Goal: Task Accomplishment & Management: Use online tool/utility

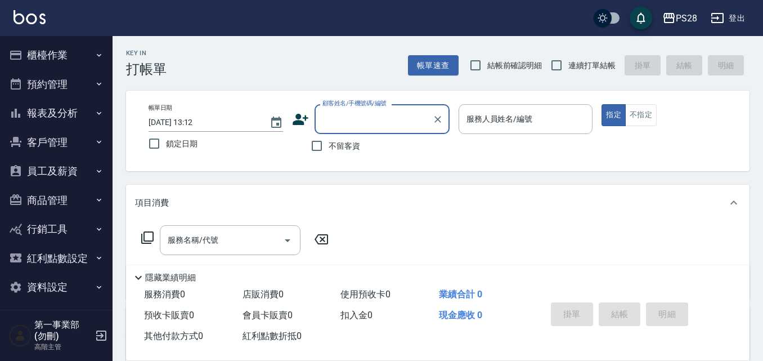
click at [691, 13] on div "PS28" at bounding box center [686, 18] width 21 height 14
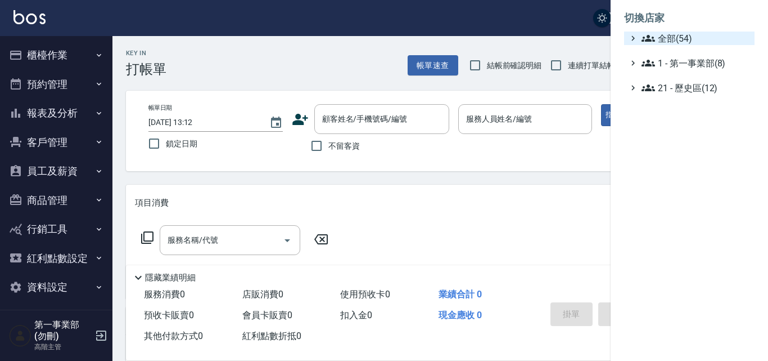
click at [696, 32] on ul "切換店家 全部(54) 1 - 第一事業部(8) 21 - 歷史區(12)" at bounding box center [690, 49] width 158 height 99
click at [695, 33] on span "全部(54)" at bounding box center [696, 39] width 109 height 14
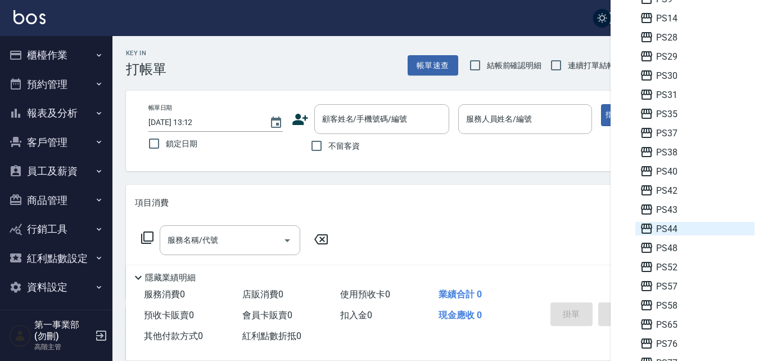
scroll to position [225, 0]
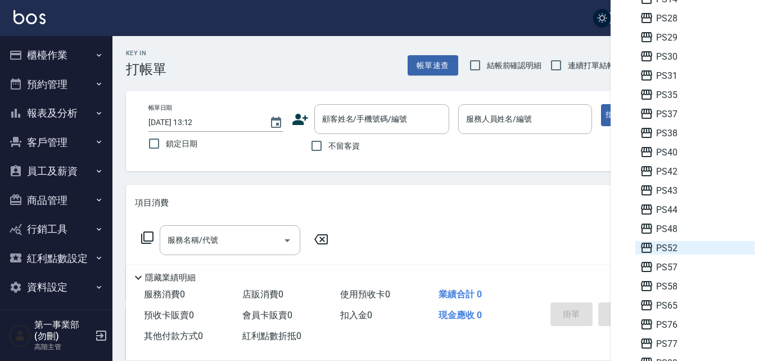
click at [678, 243] on span "PS52" at bounding box center [695, 248] width 110 height 14
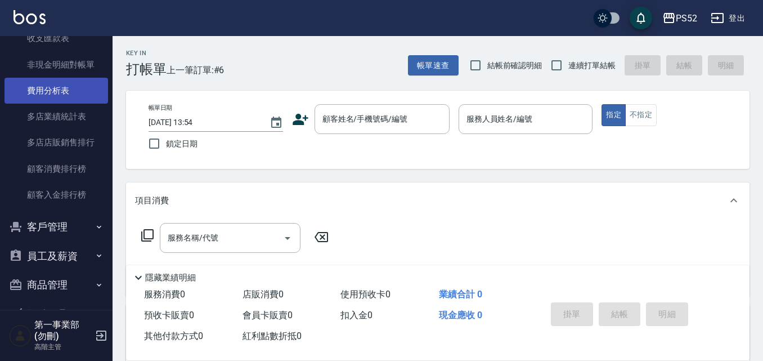
scroll to position [956, 0]
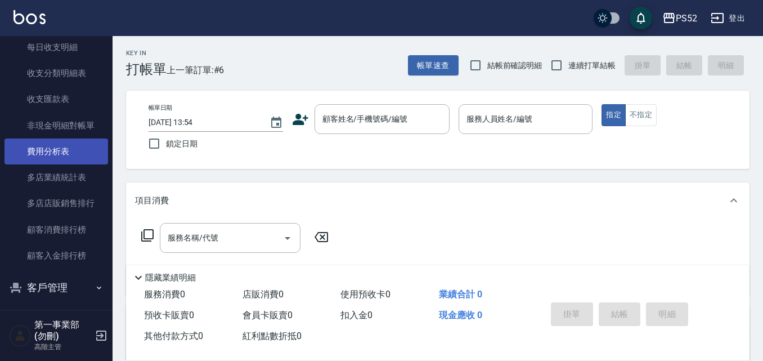
click at [73, 146] on link "費用分析表" at bounding box center [57, 151] width 104 height 26
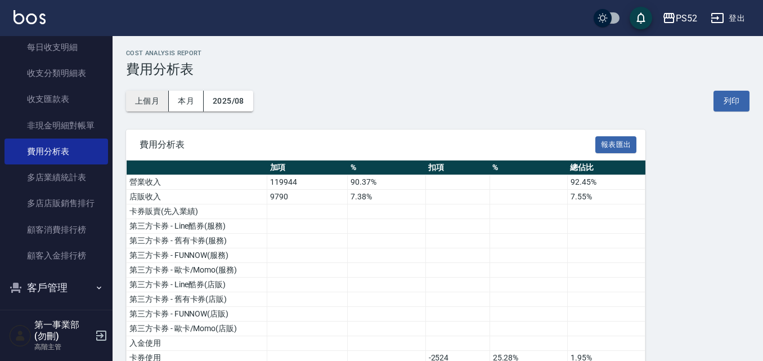
click at [153, 101] on button "上個月" at bounding box center [147, 101] width 43 height 21
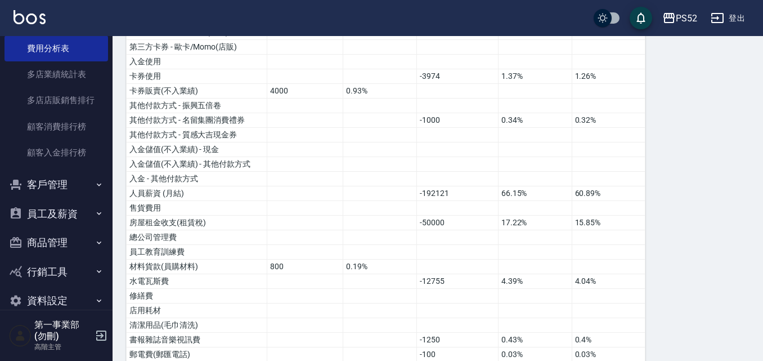
scroll to position [1078, 0]
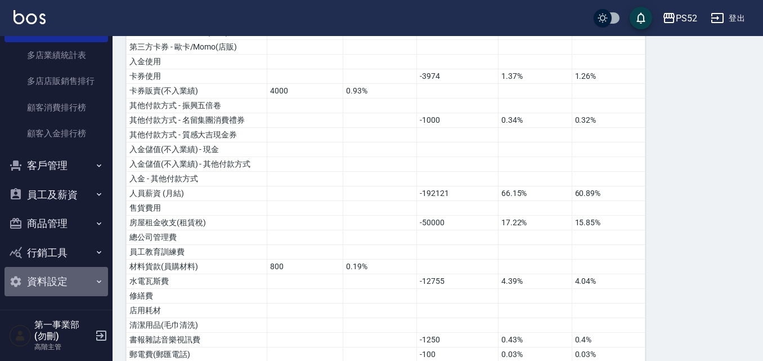
click at [75, 280] on button "資料設定" at bounding box center [57, 281] width 104 height 29
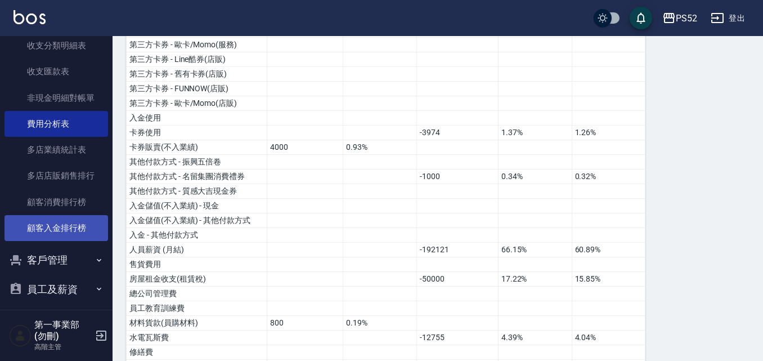
scroll to position [1010, 0]
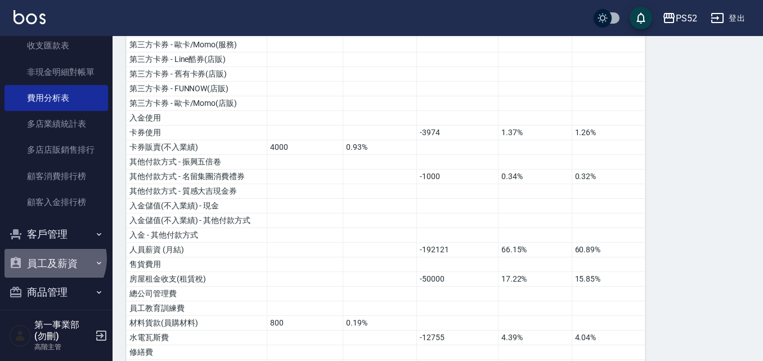
click at [52, 258] on button "員工及薪資" at bounding box center [57, 263] width 104 height 29
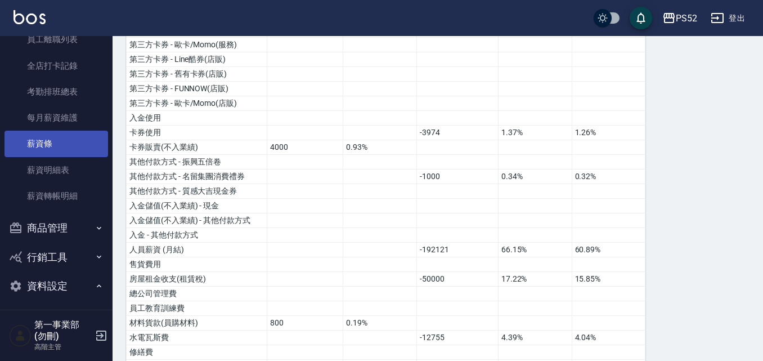
scroll to position [1347, 0]
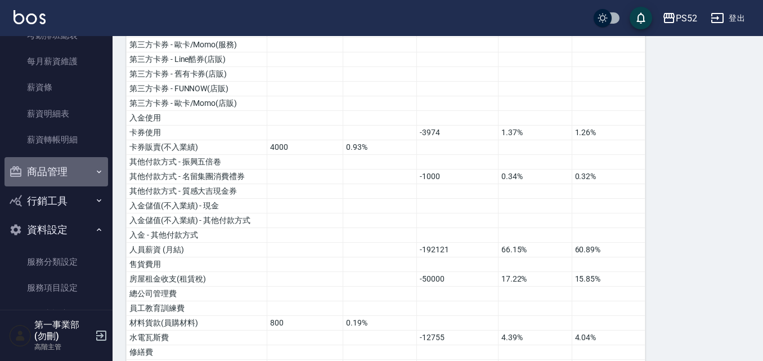
click at [73, 182] on button "商品管理" at bounding box center [57, 171] width 104 height 29
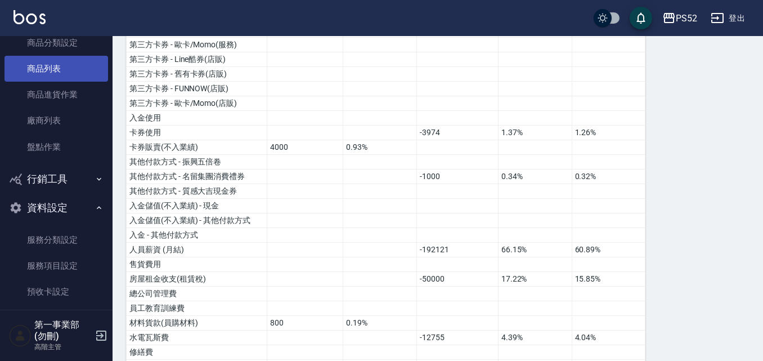
scroll to position [1516, 0]
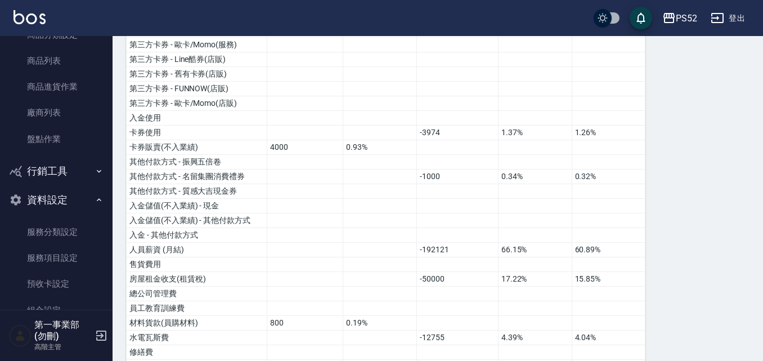
click at [79, 171] on button "行銷工具" at bounding box center [57, 170] width 104 height 29
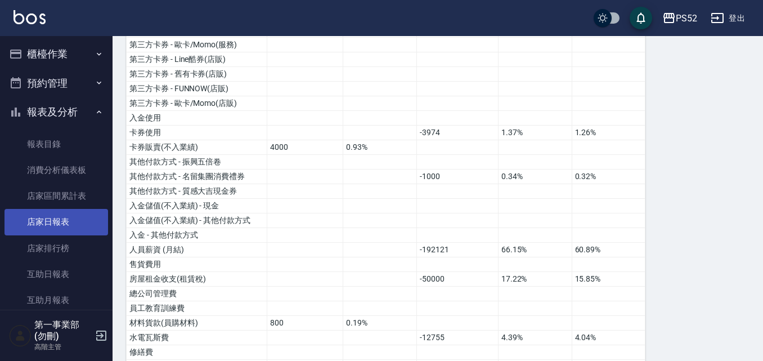
scroll to position [0, 0]
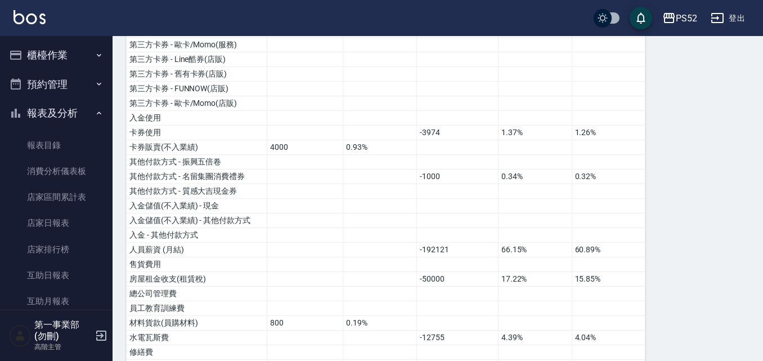
click at [61, 77] on button "預約管理" at bounding box center [57, 84] width 104 height 29
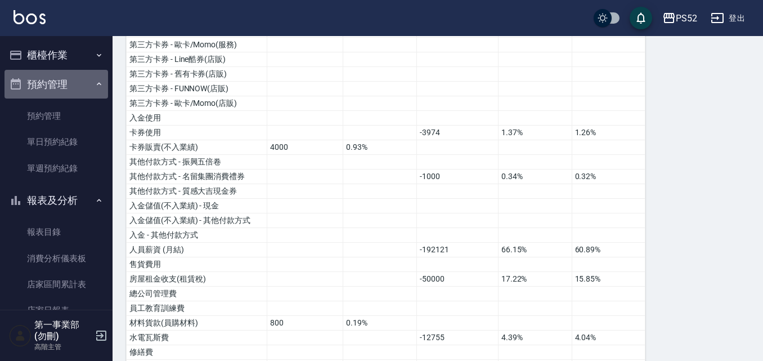
click at [62, 83] on button "預約管理" at bounding box center [57, 84] width 104 height 29
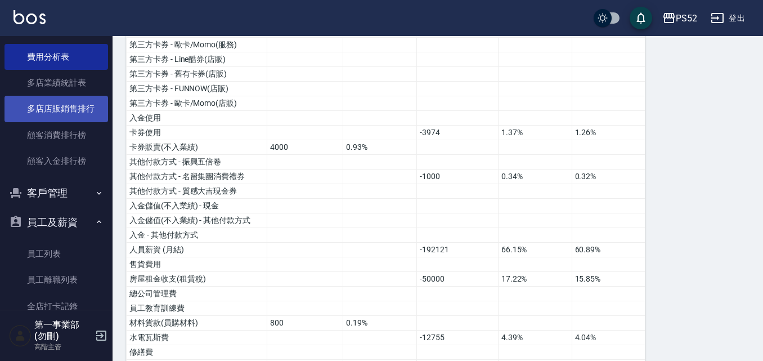
scroll to position [1069, 0]
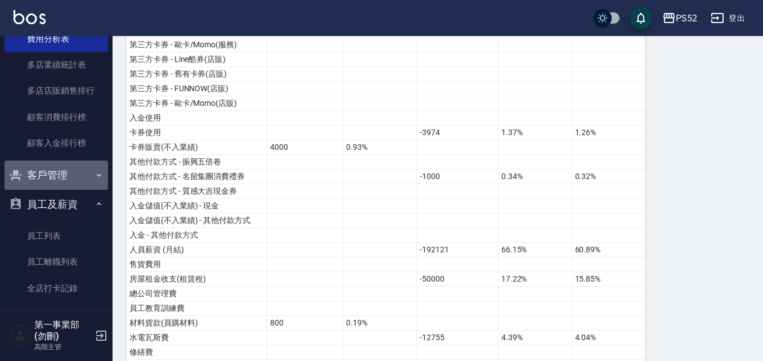
click at [66, 180] on button "客戶管理" at bounding box center [57, 174] width 104 height 29
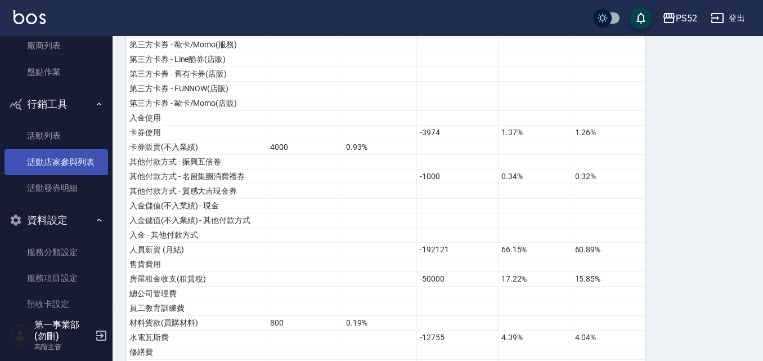
scroll to position [1744, 0]
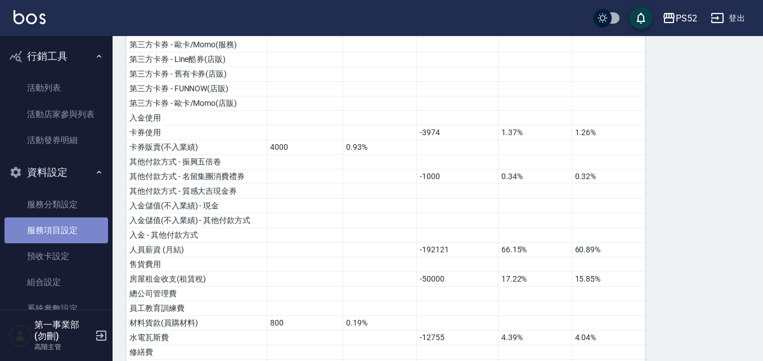
click at [73, 232] on link "服務項目設定" at bounding box center [57, 230] width 104 height 26
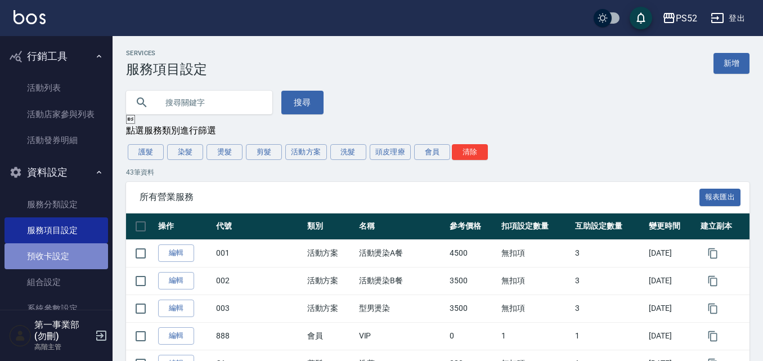
click at [69, 250] on link "預收卡設定" at bounding box center [57, 256] width 104 height 26
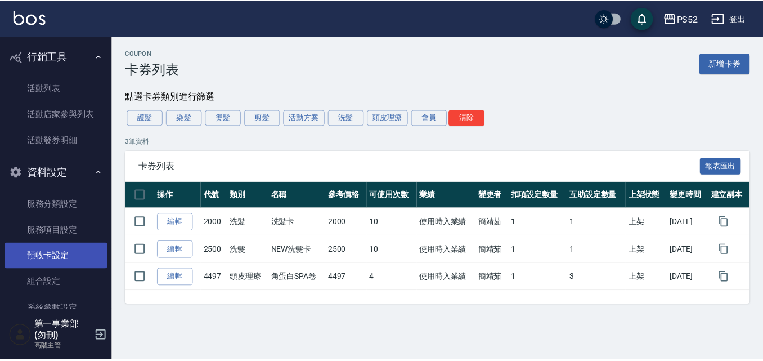
scroll to position [1856, 0]
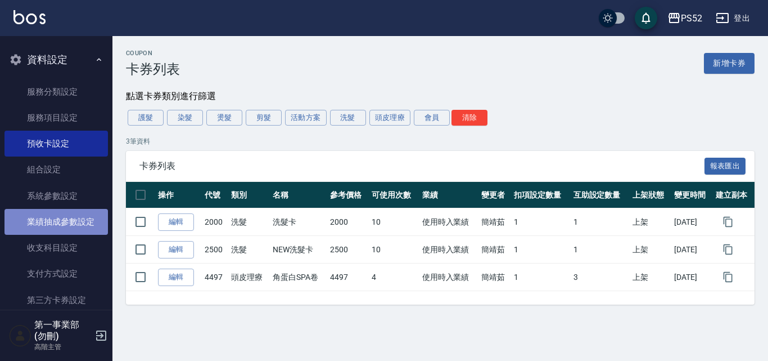
click at [66, 231] on link "業績抽成參數設定" at bounding box center [57, 222] width 104 height 26
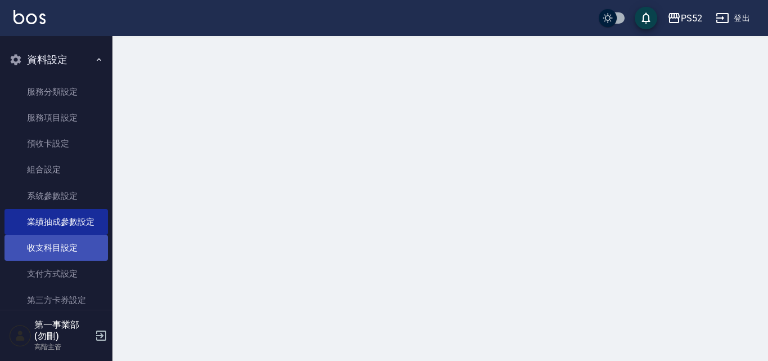
click at [62, 241] on link "收支科目設定" at bounding box center [57, 248] width 104 height 26
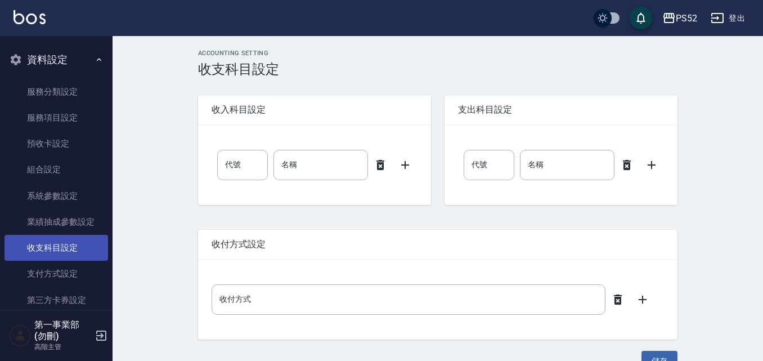
type input "0"
type input "售貨費用"
type input "0"
type input "售貨費用"
type input "轉帳"
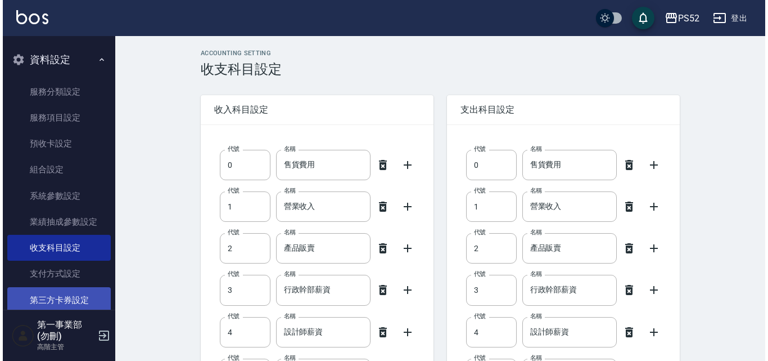
scroll to position [1904, 0]
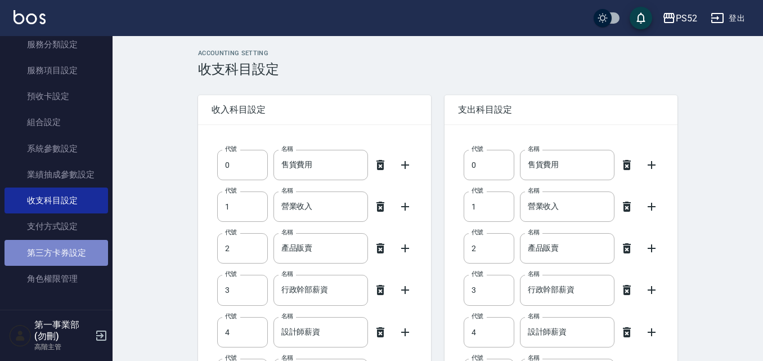
click at [62, 259] on link "第三方卡券設定" at bounding box center [57, 253] width 104 height 26
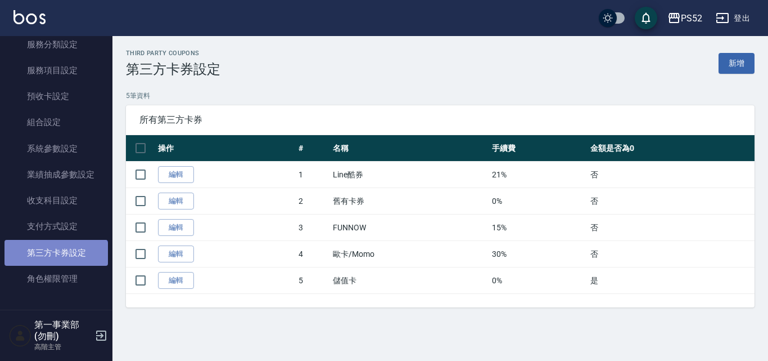
click at [55, 263] on link "第三方卡券設定" at bounding box center [57, 253] width 104 height 26
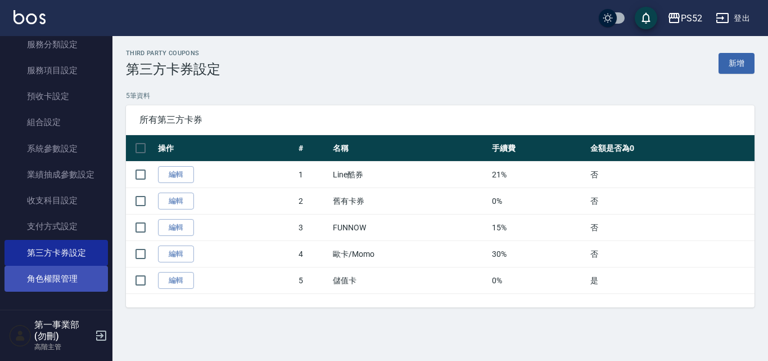
click at [56, 266] on link "角色權限管理" at bounding box center [57, 279] width 104 height 26
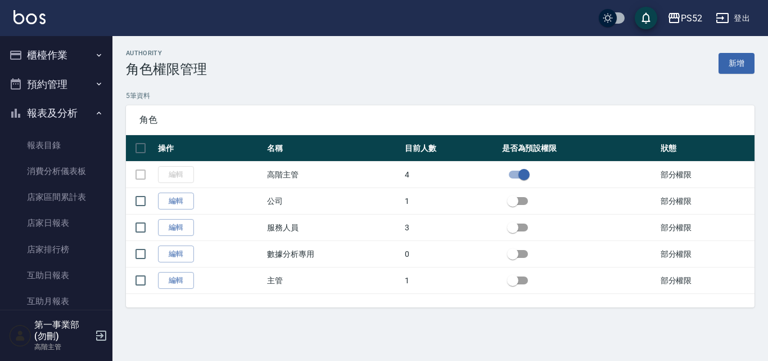
click at [64, 49] on button "櫃檯作業" at bounding box center [57, 55] width 104 height 29
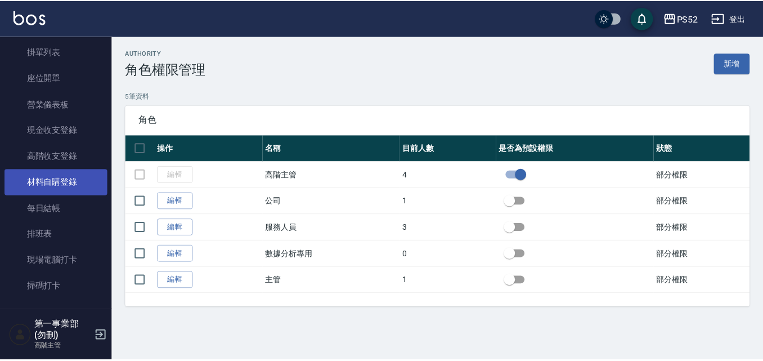
scroll to position [113, 0]
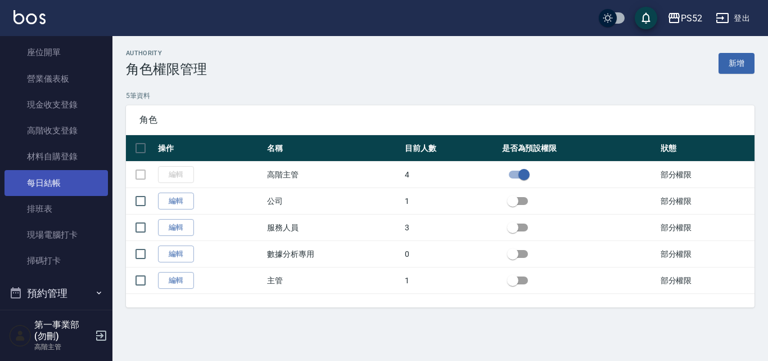
click at [62, 182] on link "每日結帳" at bounding box center [57, 183] width 104 height 26
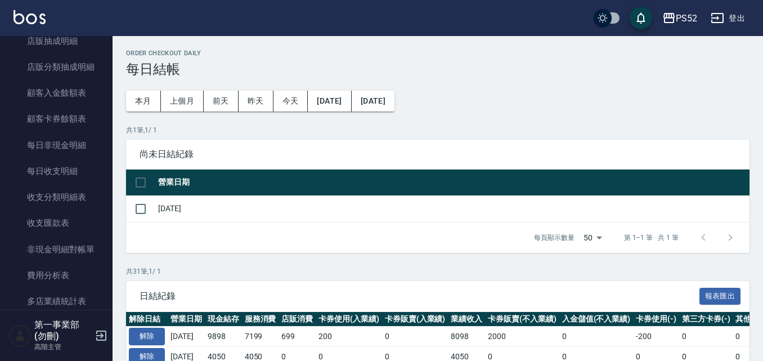
scroll to position [1181, 0]
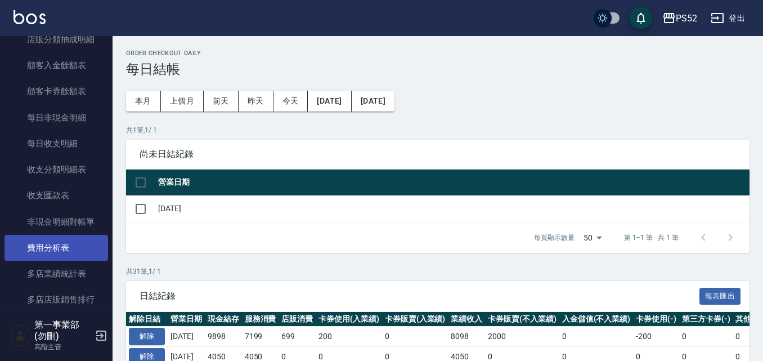
click at [61, 244] on link "費用分析表" at bounding box center [57, 248] width 104 height 26
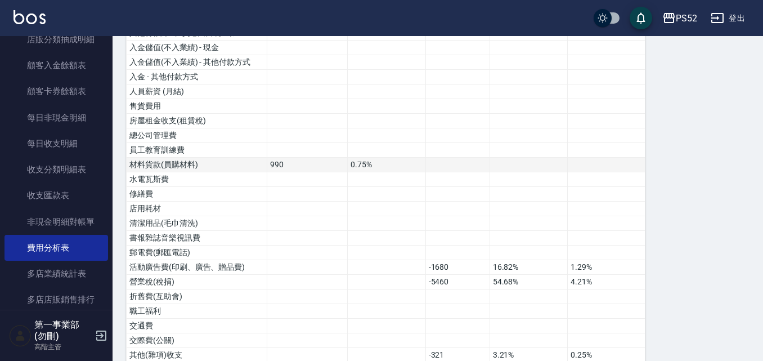
scroll to position [365, 0]
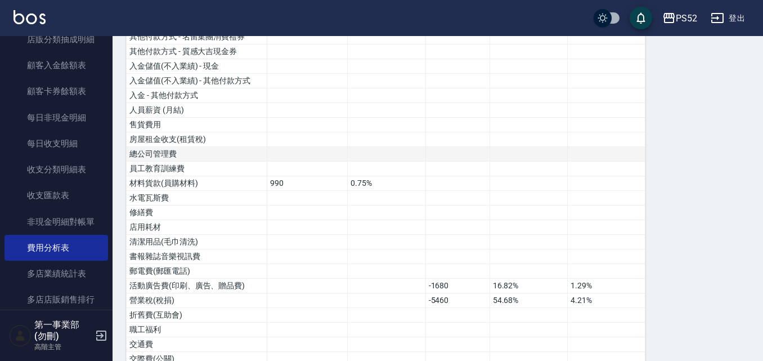
click at [182, 154] on td "總公司管理費" at bounding box center [197, 154] width 141 height 15
drag, startPoint x: 260, startPoint y: 152, endPoint x: 283, endPoint y: 152, distance: 22.5
click at [260, 152] on td "總公司管理費" at bounding box center [197, 154] width 141 height 15
click at [285, 152] on td at bounding box center [307, 154] width 80 height 15
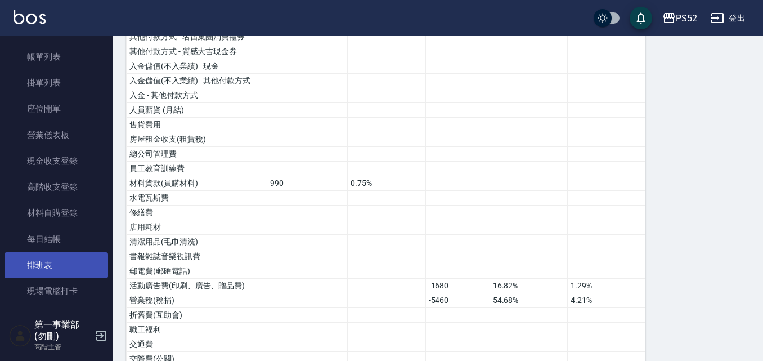
scroll to position [113, 0]
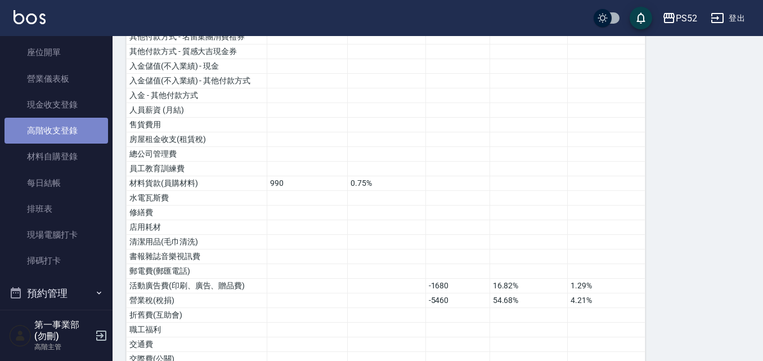
click at [68, 124] on link "高階收支登錄" at bounding box center [57, 131] width 104 height 26
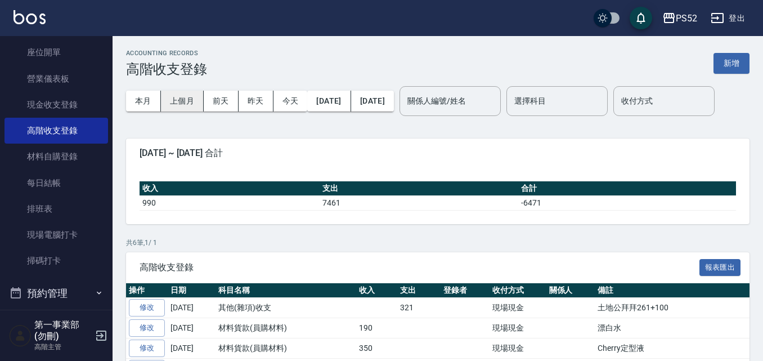
click at [181, 95] on button "上個月" at bounding box center [182, 101] width 43 height 21
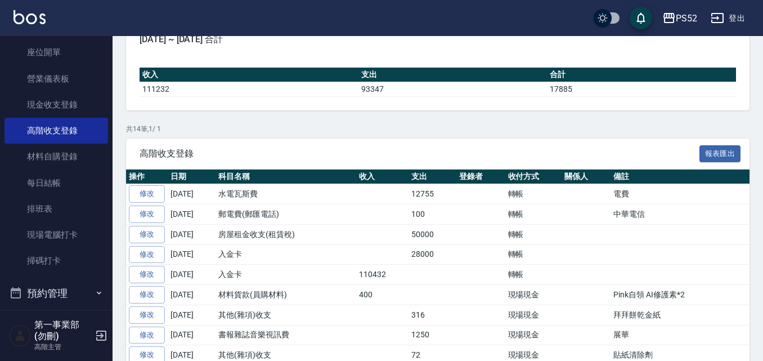
scroll to position [113, 0]
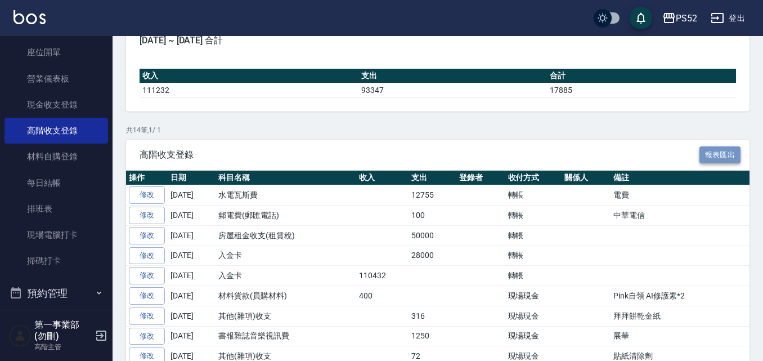
click at [721, 164] on button "報表匯出" at bounding box center [720, 154] width 42 height 17
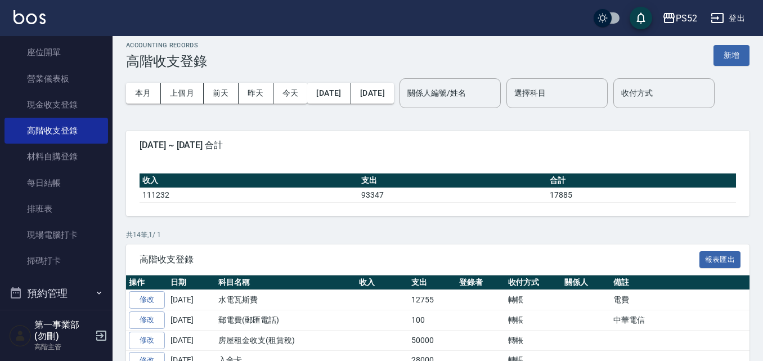
scroll to position [0, 0]
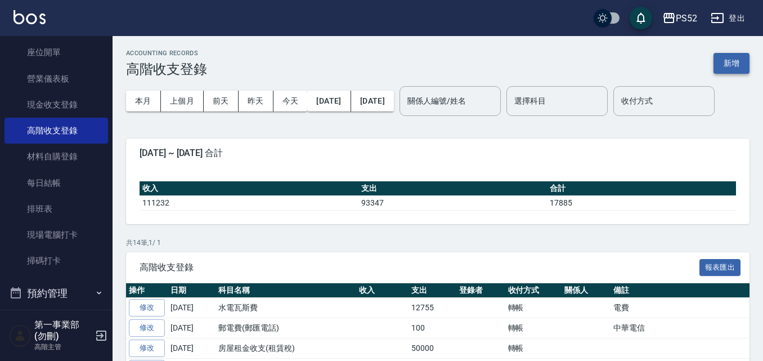
click at [731, 64] on button "新增" at bounding box center [731, 63] width 36 height 21
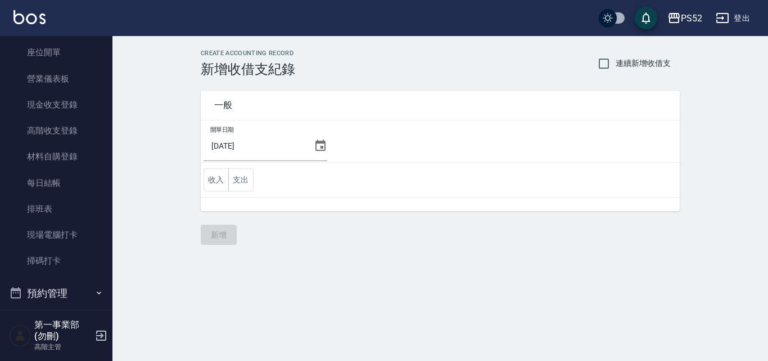
click at [314, 147] on icon at bounding box center [321, 146] width 14 height 14
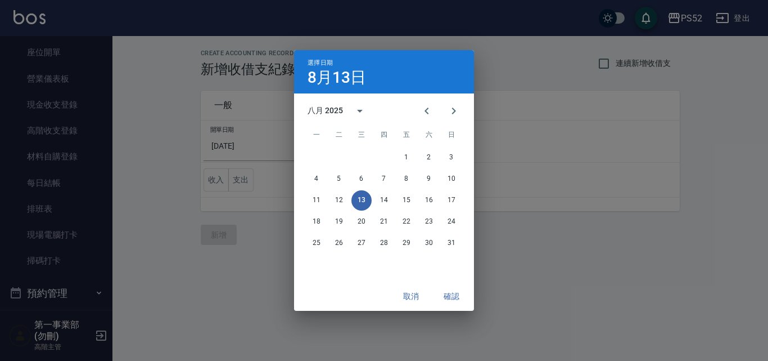
click at [286, 150] on div "選擇日期 8月13日 八月 2025 一 二 三 四 五 六 日 1 2 3 4 5 6 7 8 9 10 11 12 13 14 15 16 17 18 1…" at bounding box center [384, 180] width 768 height 361
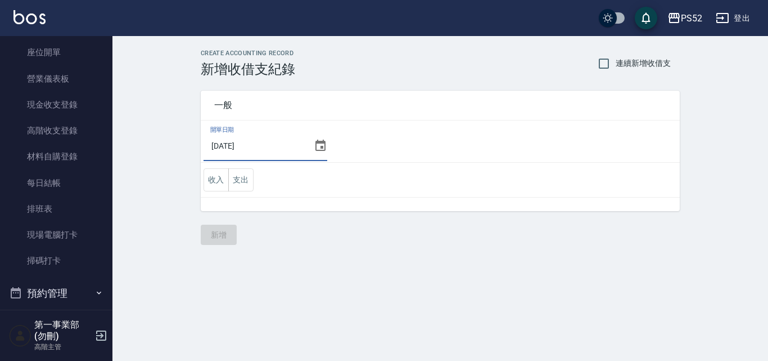
click at [295, 150] on input "2025/08/13" at bounding box center [257, 146] width 106 height 30
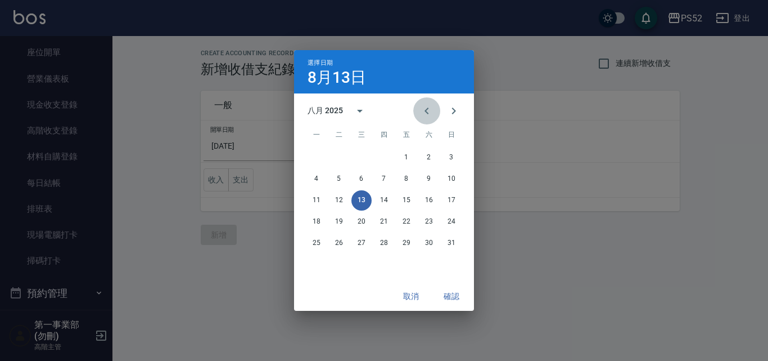
click at [425, 107] on icon "Previous month" at bounding box center [427, 111] width 14 height 14
click at [384, 247] on button "31" at bounding box center [384, 243] width 20 height 20
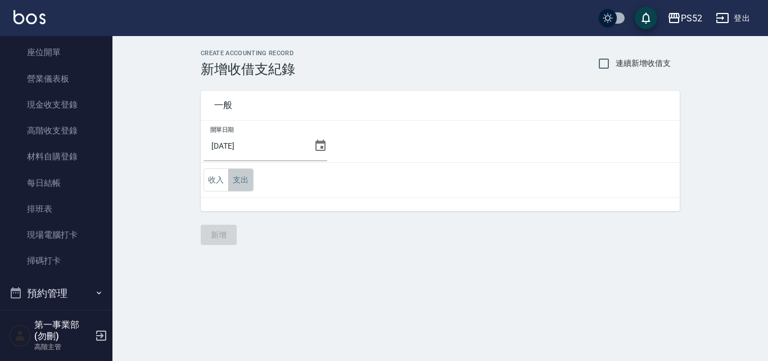
click at [240, 178] on button "支出" at bounding box center [240, 179] width 25 height 23
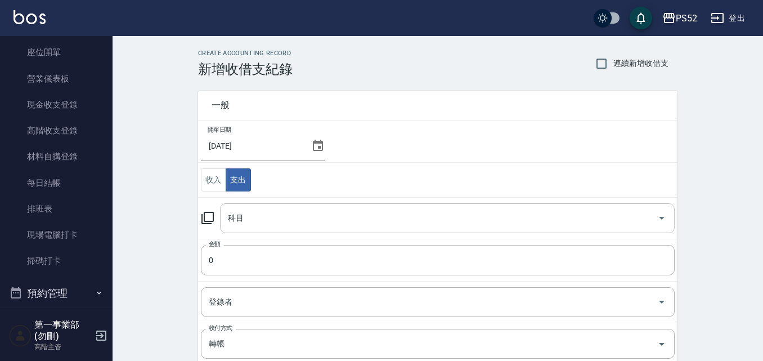
click at [281, 222] on input "科目" at bounding box center [439, 218] width 428 height 20
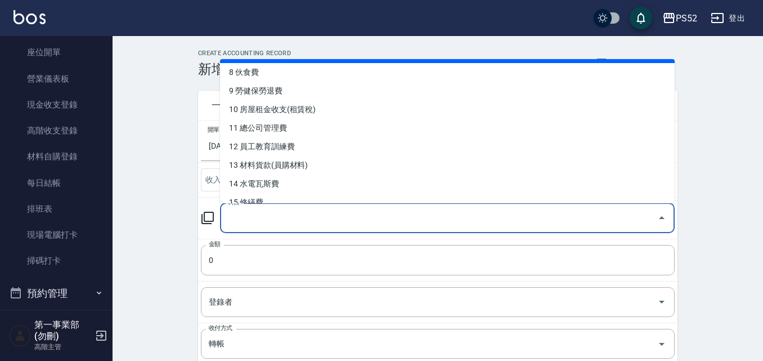
scroll to position [169, 0]
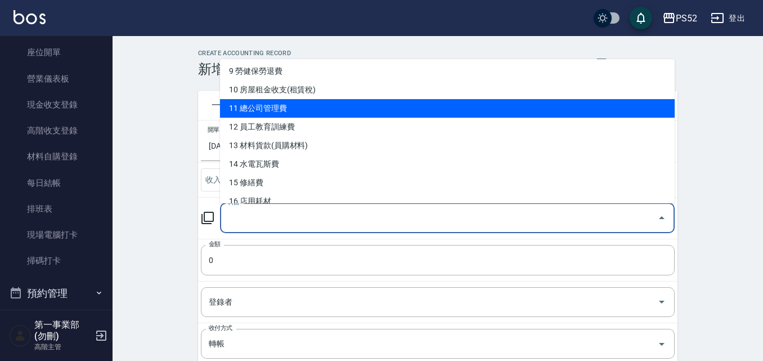
click at [287, 114] on li "11 總公司管理費" at bounding box center [447, 108] width 455 height 19
type input "11 總公司管理費"
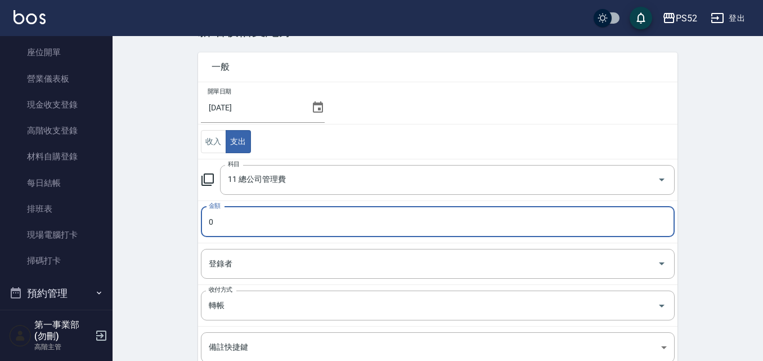
scroll to position [56, 0]
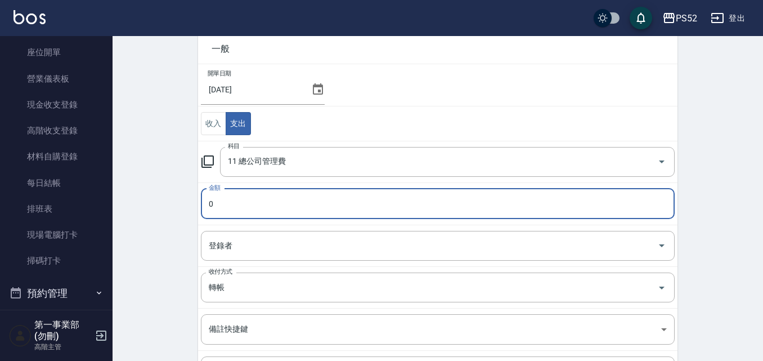
click at [270, 202] on input "0" at bounding box center [438, 203] width 474 height 30
type input "102903"
click at [255, 244] on input "登錄者" at bounding box center [429, 246] width 447 height 20
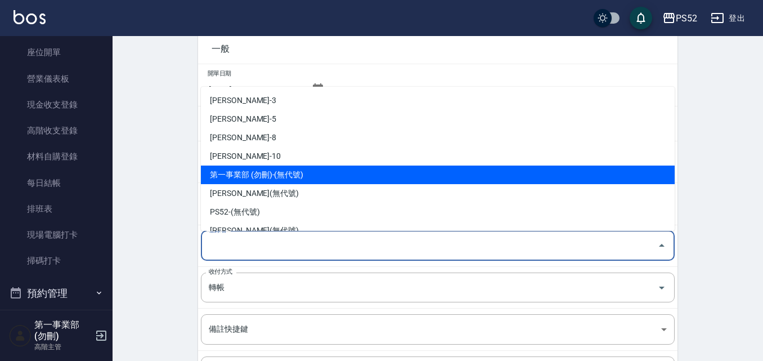
click at [294, 170] on li "第一事業部 (勿刪)-(無代號)" at bounding box center [438, 174] width 474 height 19
type input "第一事業部 (勿刪)-(無代號)"
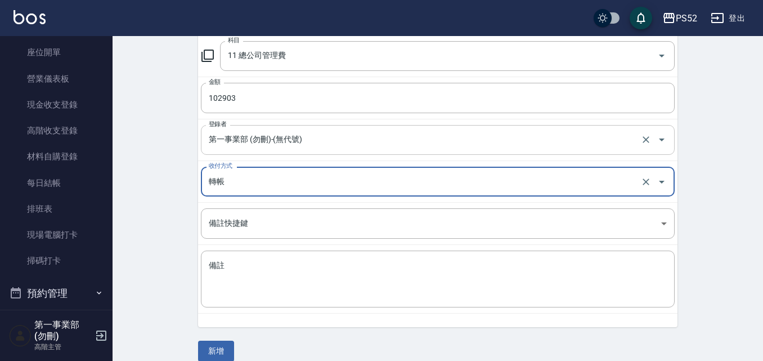
scroll to position [169, 0]
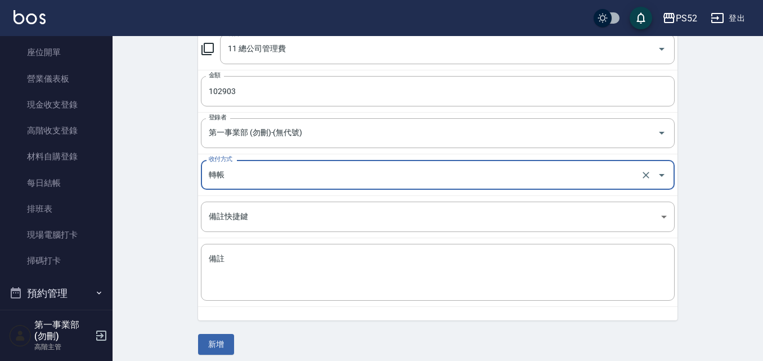
click at [289, 173] on input "轉帳" at bounding box center [422, 175] width 432 height 20
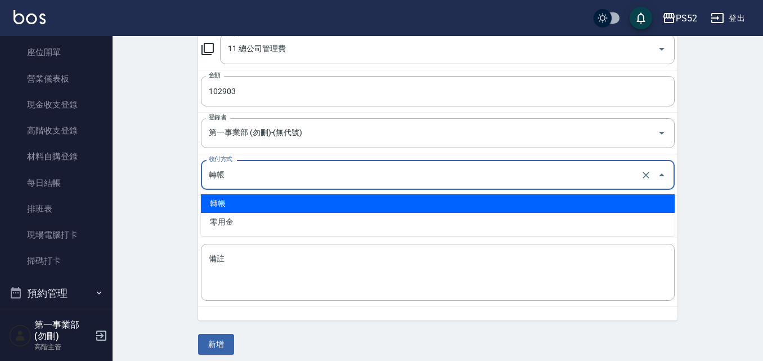
click at [291, 177] on input "轉帳" at bounding box center [422, 175] width 432 height 20
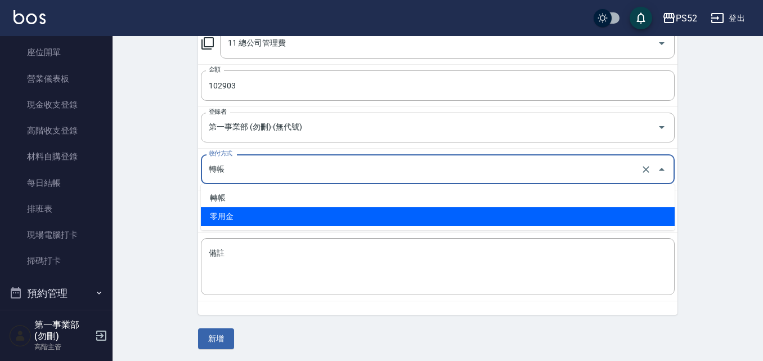
scroll to position [176, 0]
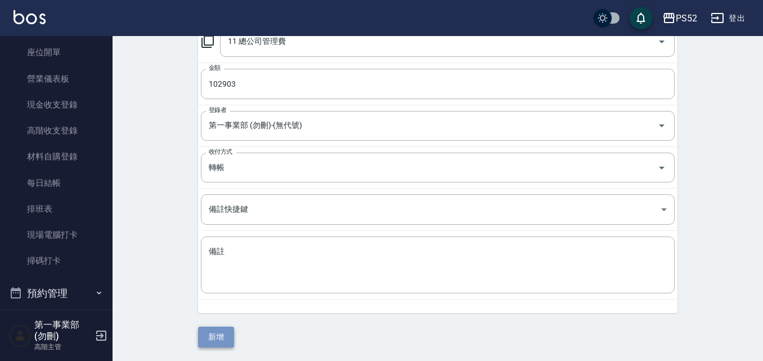
click at [210, 333] on button "新增" at bounding box center [216, 336] width 36 height 21
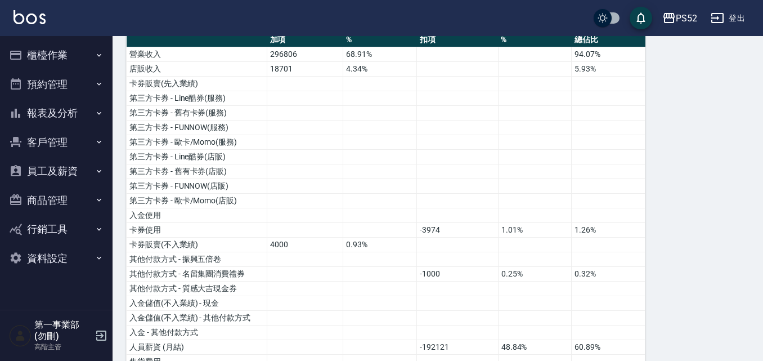
scroll to position [27, 0]
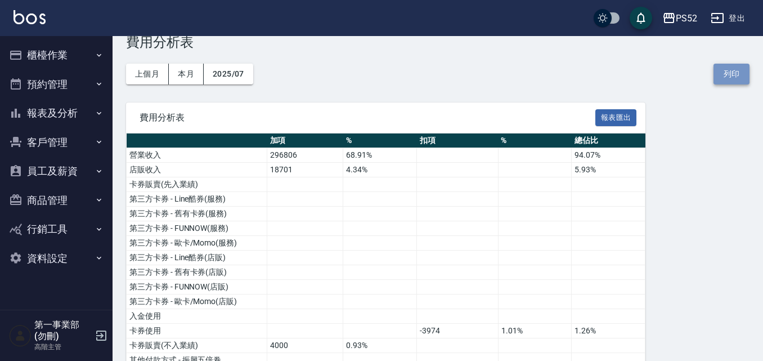
click at [725, 72] on button "列印" at bounding box center [731, 74] width 36 height 21
